Goal: Communication & Community: Share content

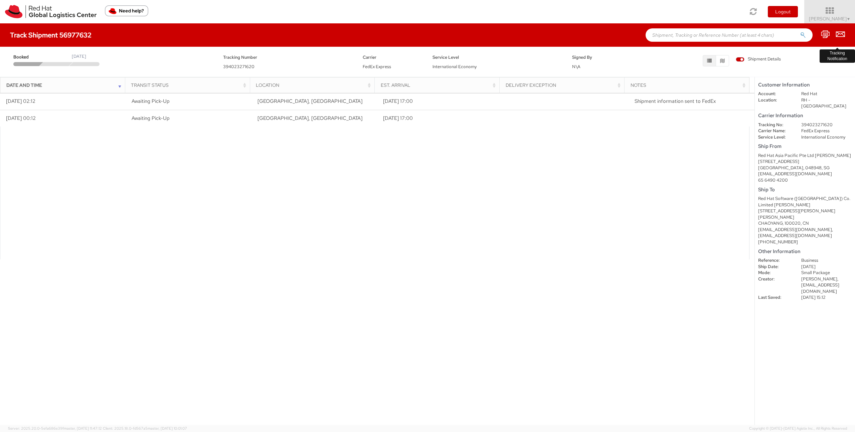
click at [841, 34] on icon at bounding box center [840, 34] width 9 height 8
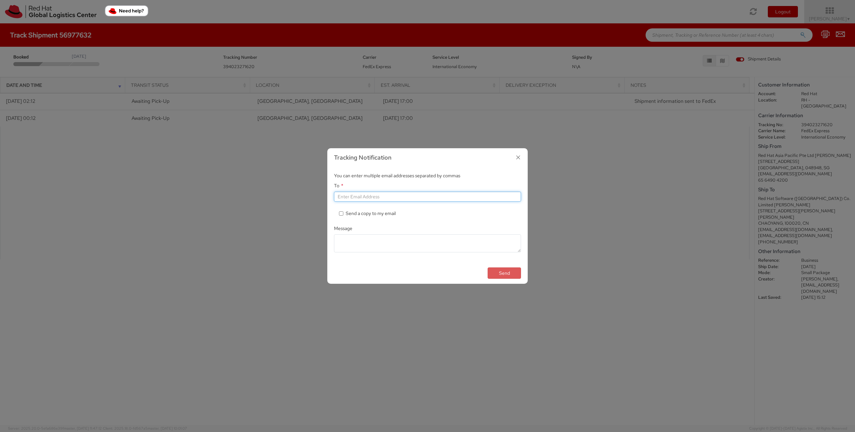
click at [439, 197] on input "To *" at bounding box center [427, 197] width 187 height 10
paste input "[EMAIL_ADDRESS][DOMAIN_NAME], [EMAIL_ADDRESS][DOMAIN_NAME], [EMAIL_ADDRESS][DOM…"
drag, startPoint x: 381, startPoint y: 197, endPoint x: 454, endPoint y: 197, distance: 72.8
click at [454, 197] on input "[EMAIL_ADDRESS][DOMAIN_NAME], [EMAIL_ADDRESS][DOMAIN_NAME], [EMAIL_ADDRESS][DOM…" at bounding box center [427, 197] width 187 height 10
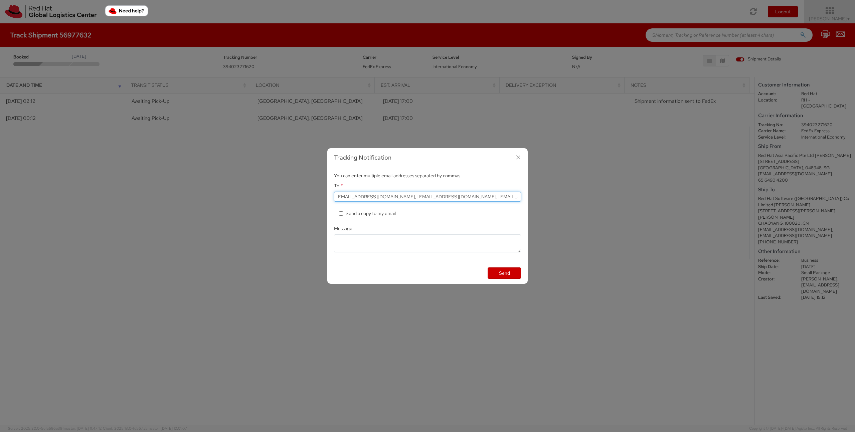
drag, startPoint x: 452, startPoint y: 197, endPoint x: 428, endPoint y: 196, distance: 24.4
click at [452, 197] on input "[EMAIL_ADDRESS][DOMAIN_NAME], [EMAIL_ADDRESS][DOMAIN_NAME], [EMAIL_ADDRESS][DOM…" at bounding box center [427, 197] width 187 height 10
drag, startPoint x: 438, startPoint y: 198, endPoint x: 367, endPoint y: 199, distance: 70.9
click at [367, 199] on input "[EMAIL_ADDRESS][DOMAIN_NAME], [EMAIL_ADDRESS][DOMAIN_NAME], [EMAIL_ADDRESS][DOM…" at bounding box center [427, 197] width 187 height 10
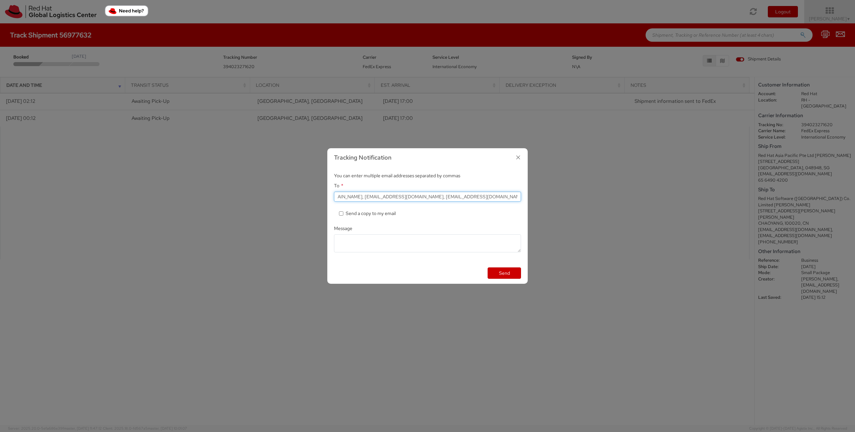
scroll to position [0, 0]
drag, startPoint x: 382, startPoint y: 196, endPoint x: 308, endPoint y: 196, distance: 73.8
click at [308, 197] on div "Tracking Notification You can enter multiple email addresses separated by comma…" at bounding box center [427, 216] width 855 height 432
click at [475, 196] on input "[EMAIL_ADDRESS][DOMAIN_NAME], [EMAIL_ADDRESS][DOMAIN_NAME], [EMAIL_ADDRESS][DOM…" at bounding box center [427, 197] width 187 height 10
type input "[EMAIL_ADDRESS][DOMAIN_NAME], [EMAIL_ADDRESS][DOMAIN_NAME], [EMAIL_ADDRESS][DOM…"
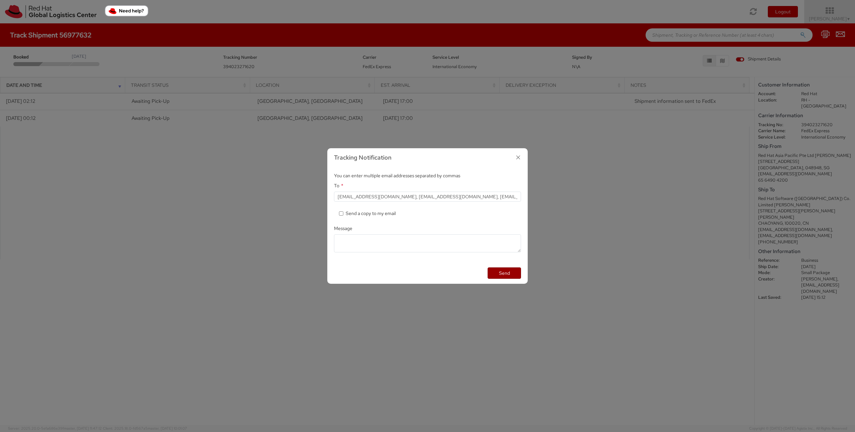
click at [509, 277] on button "Send" at bounding box center [504, 273] width 33 height 11
